Goal: Task Accomplishment & Management: Manage account settings

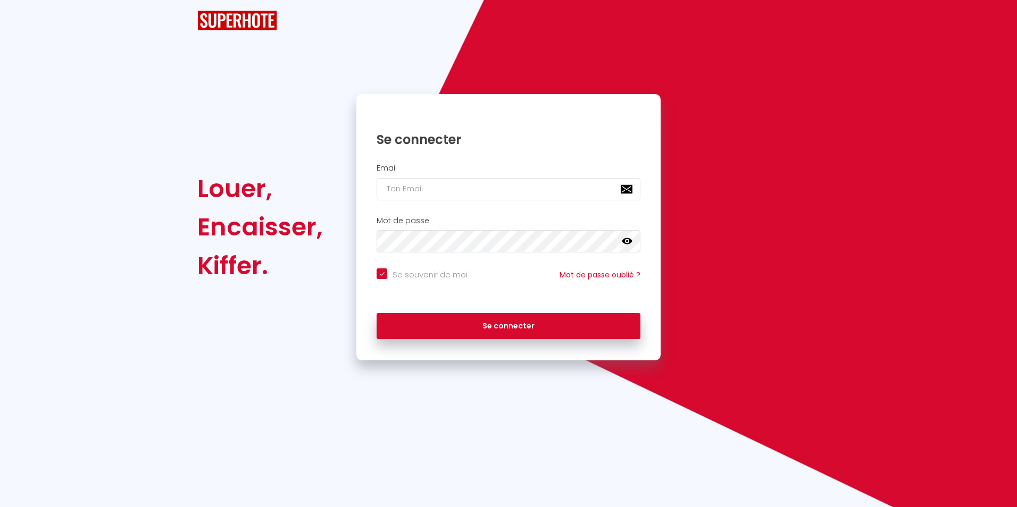
checkbox input "true"
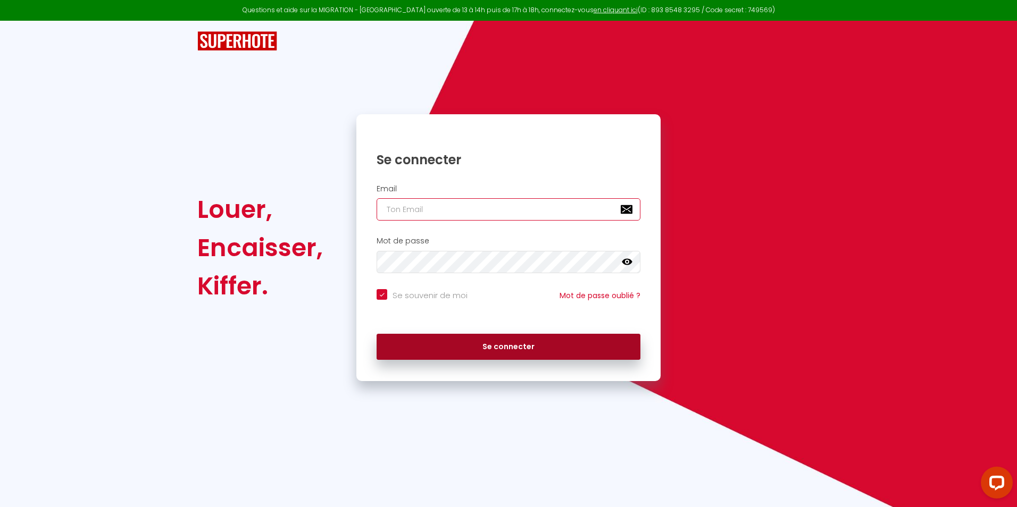
type input "[EMAIL_ADDRESS][DOMAIN_NAME]"
click at [492, 350] on button "Se connecter" at bounding box center [508, 347] width 264 height 27
checkbox input "true"
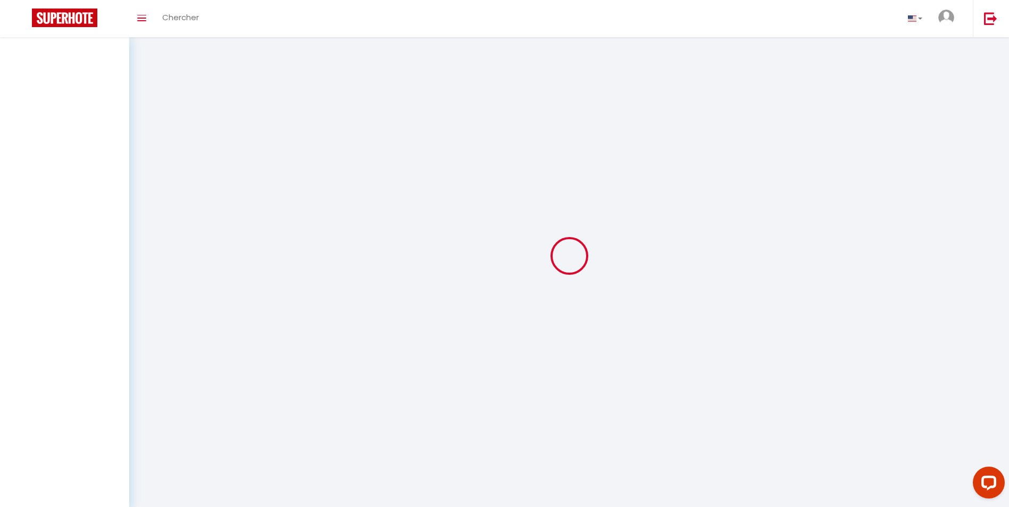
select select
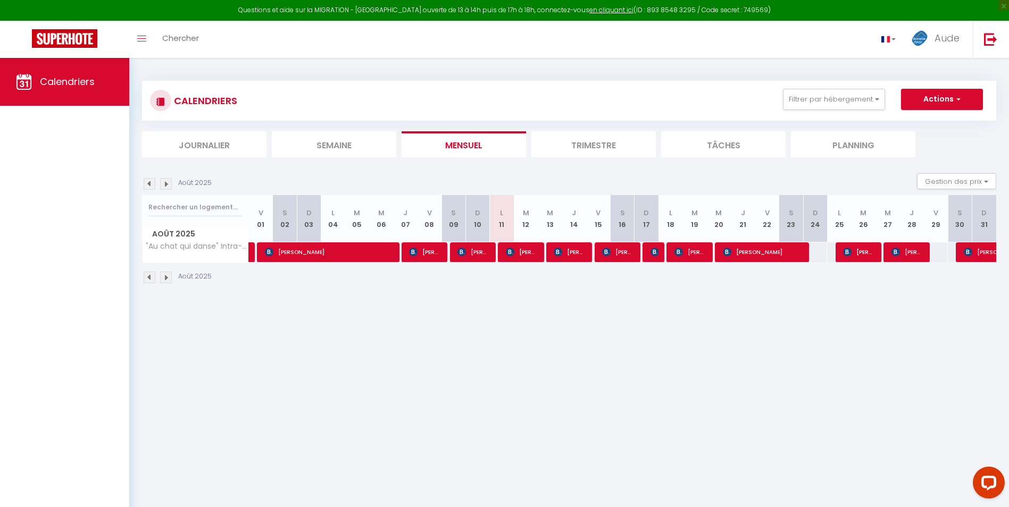
select select
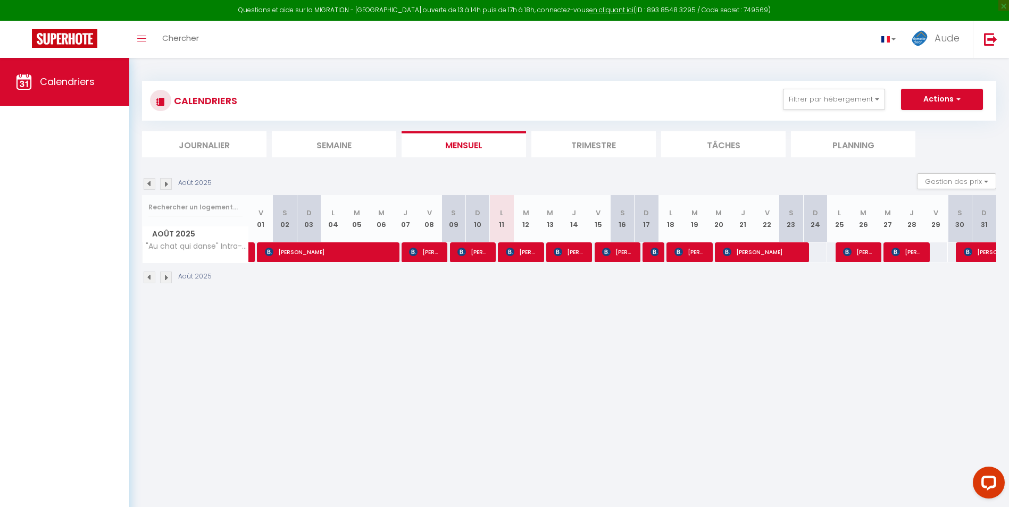
select select
click at [507, 257] on span "[PERSON_NAME]" at bounding box center [522, 252] width 32 height 20
select select "OK"
select select "KO"
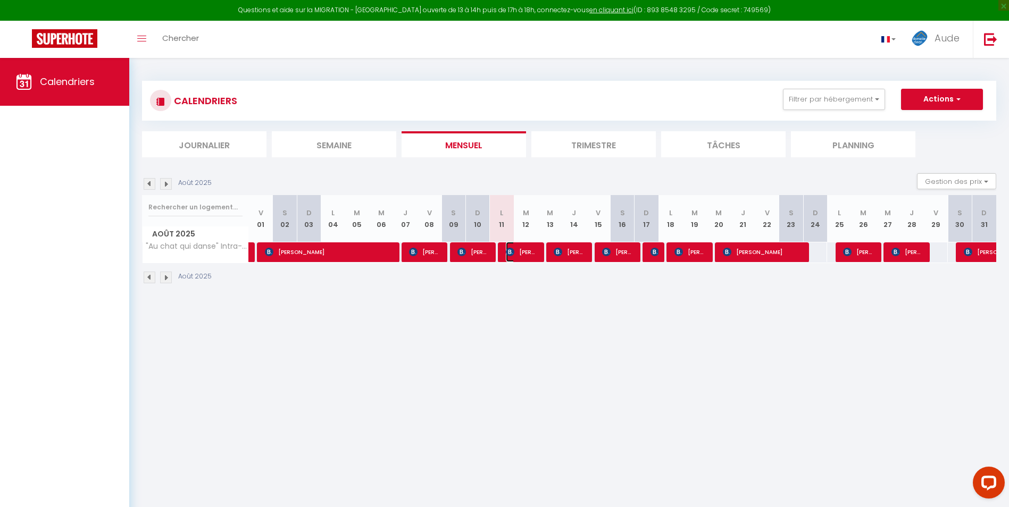
select select "0"
select select "1"
select select
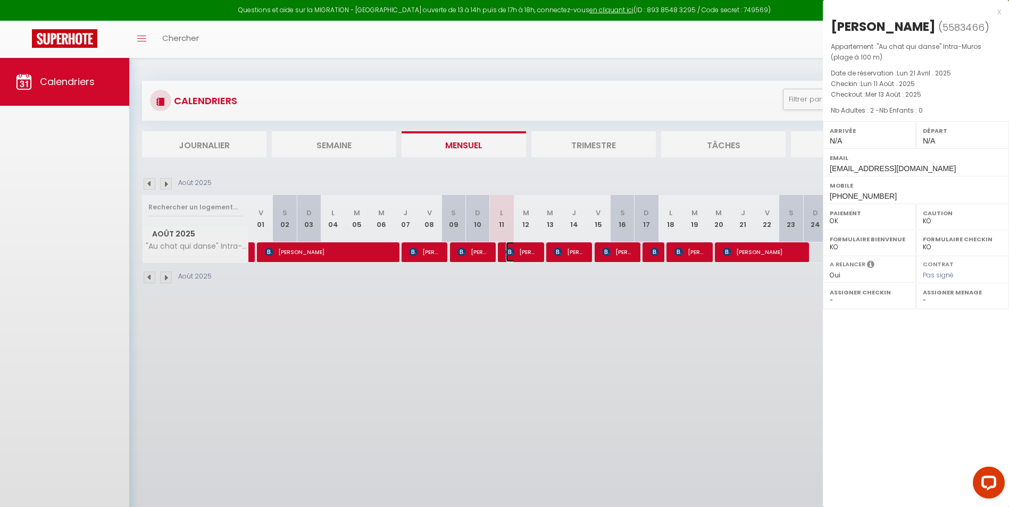
select select "41055"
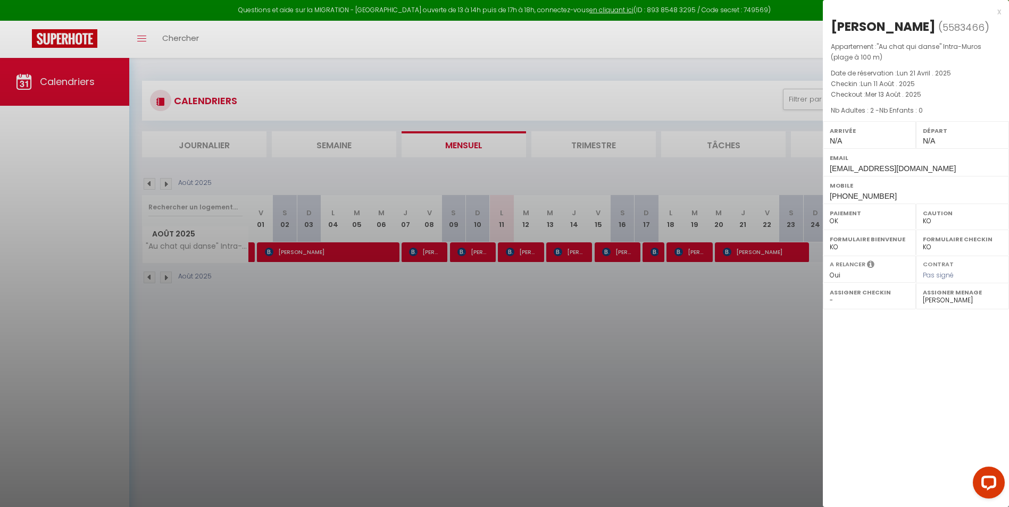
click at [998, 12] on div "x" at bounding box center [911, 11] width 178 height 13
